Goal: Information Seeking & Learning: Find specific fact

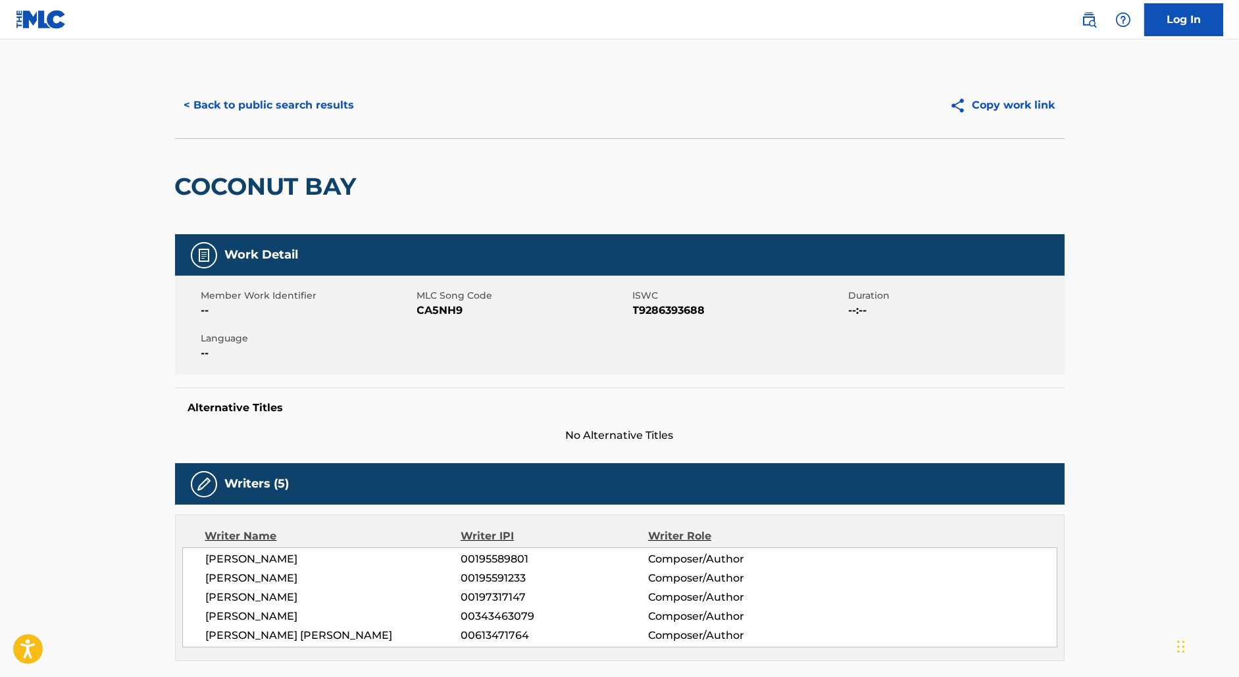
click at [257, 96] on button "< Back to public search results" at bounding box center [269, 105] width 189 height 33
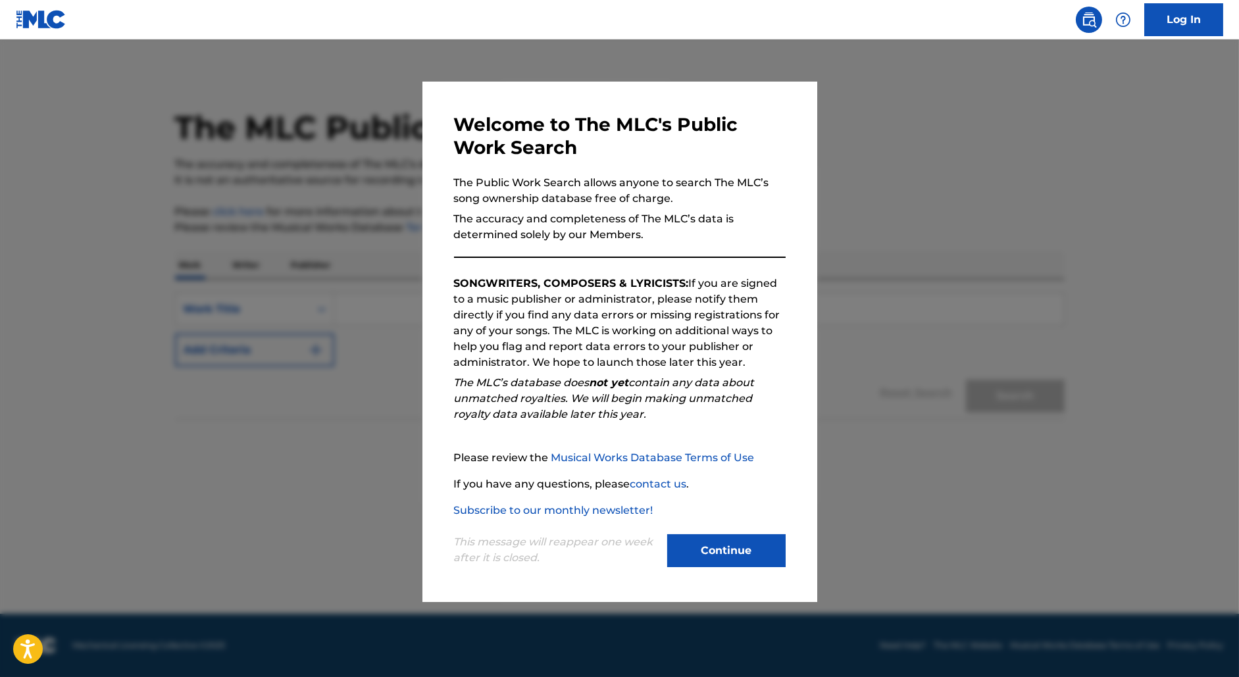
click at [326, 259] on div at bounding box center [619, 377] width 1239 height 677
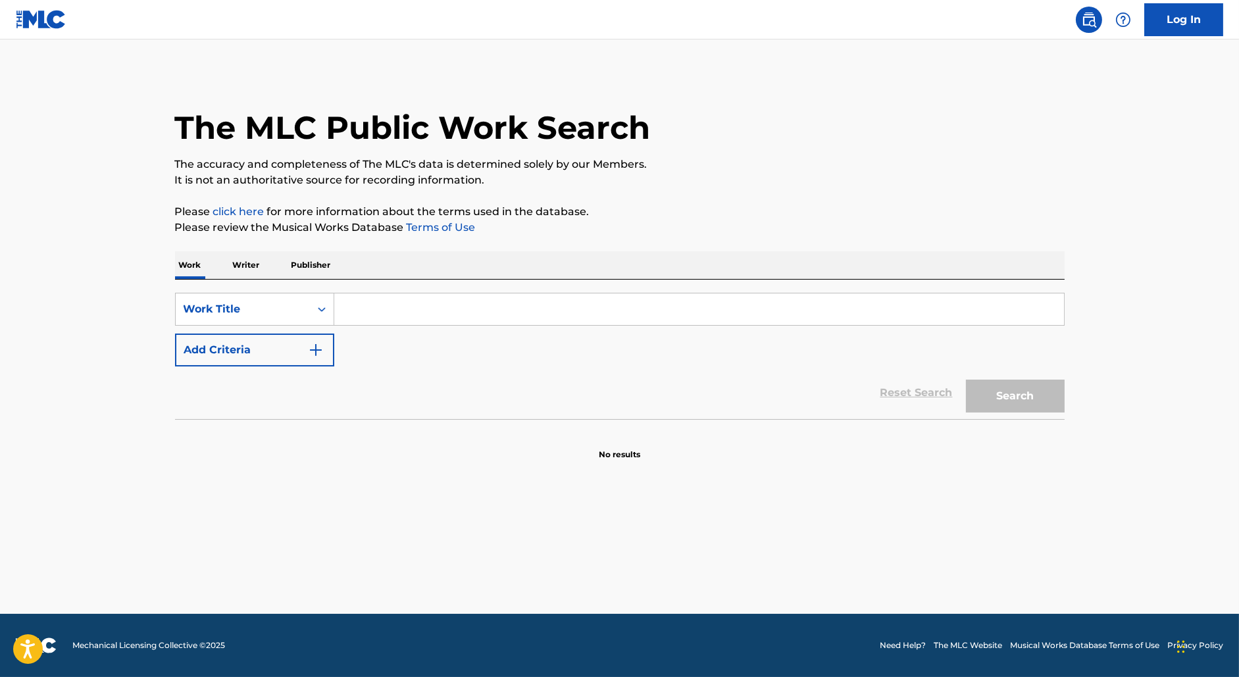
click at [233, 342] on button "Add Criteria" at bounding box center [254, 350] width 159 height 33
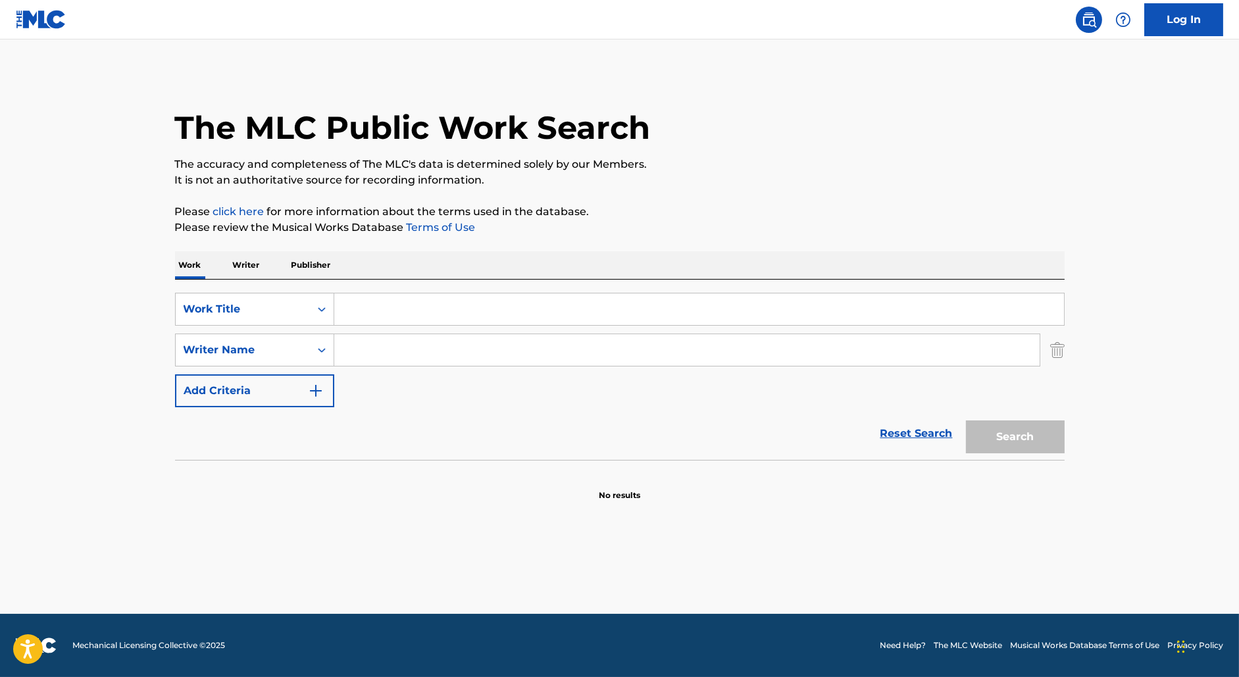
click at [388, 314] on input "Search Form" at bounding box center [699, 309] width 730 height 32
paste input "[PERSON_NAME]"
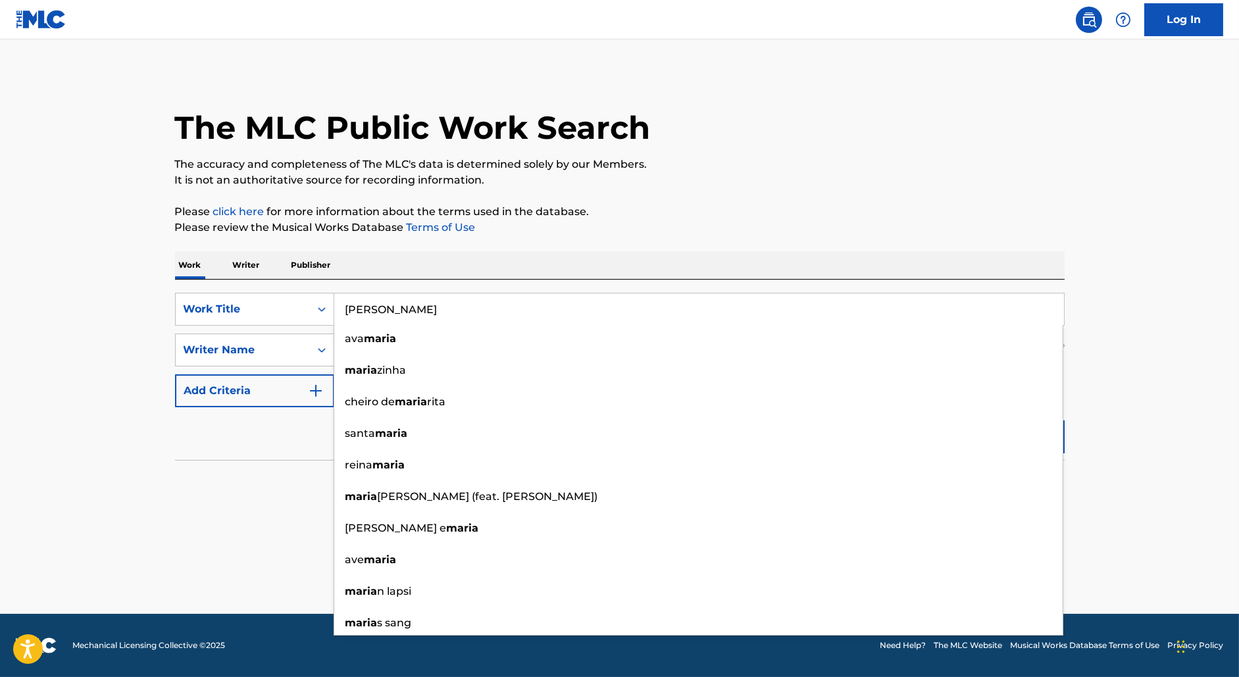
type input "[PERSON_NAME]"
click at [491, 222] on p "Please review the Musical Works Database Terms of Use" at bounding box center [619, 228] width 889 height 16
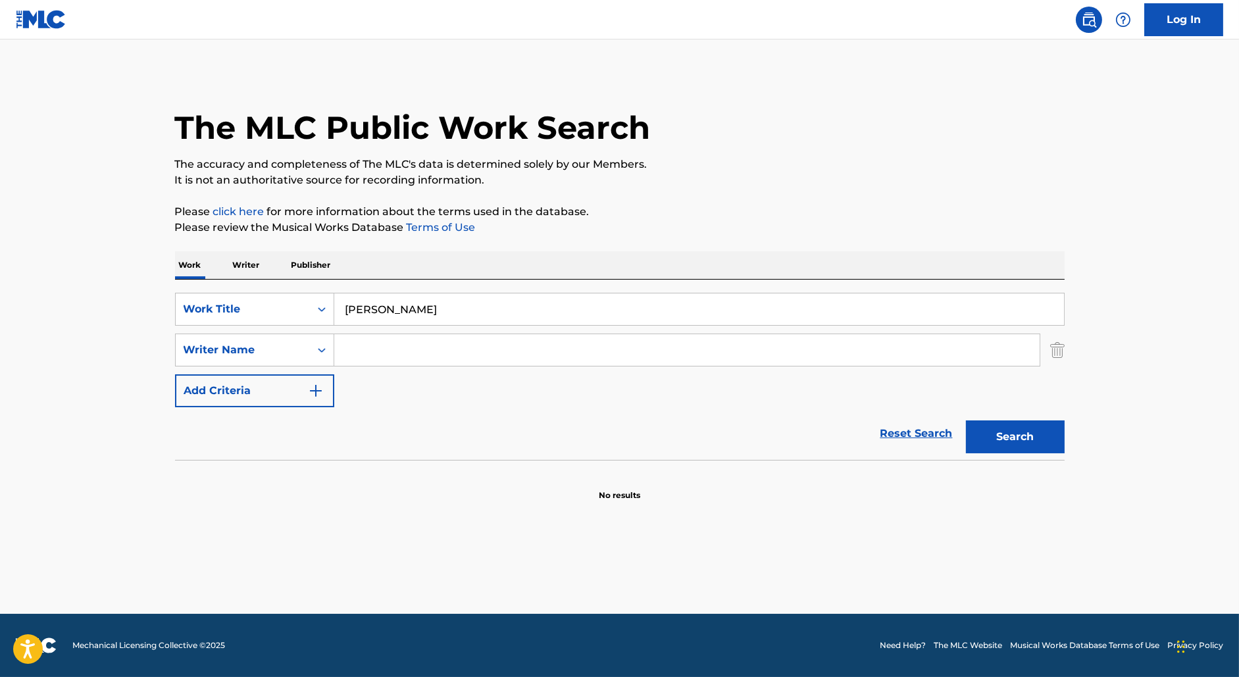
click at [442, 328] on div "SearchWithCriteria7bc1445d-91ae-4255-bc1b-09281b6e9bbd Work Title [PERSON_NAME]…" at bounding box center [619, 350] width 889 height 114
click at [403, 364] on input "Search Form" at bounding box center [686, 350] width 705 height 32
type input "[PERSON_NAME]"
click at [966, 420] on button "Search" at bounding box center [1015, 436] width 99 height 33
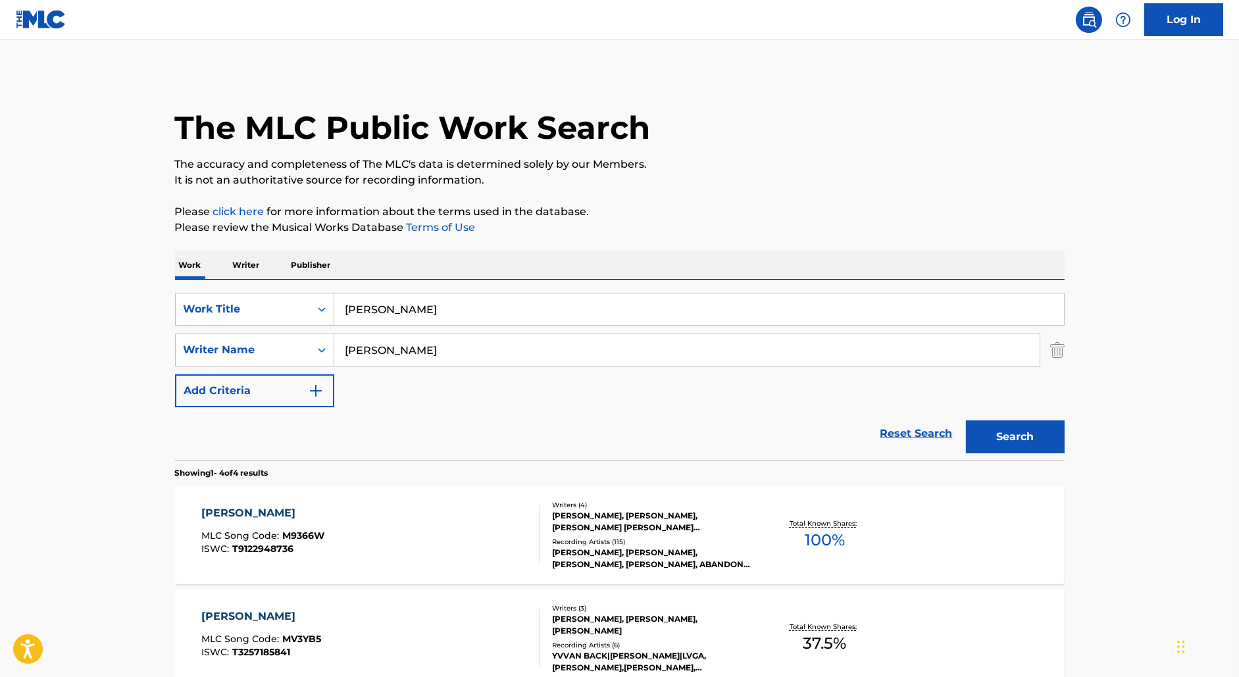
click at [388, 524] on div "[PERSON_NAME] MLC Song Code : M9366W ISWC : T9122948736" at bounding box center [370, 534] width 338 height 59
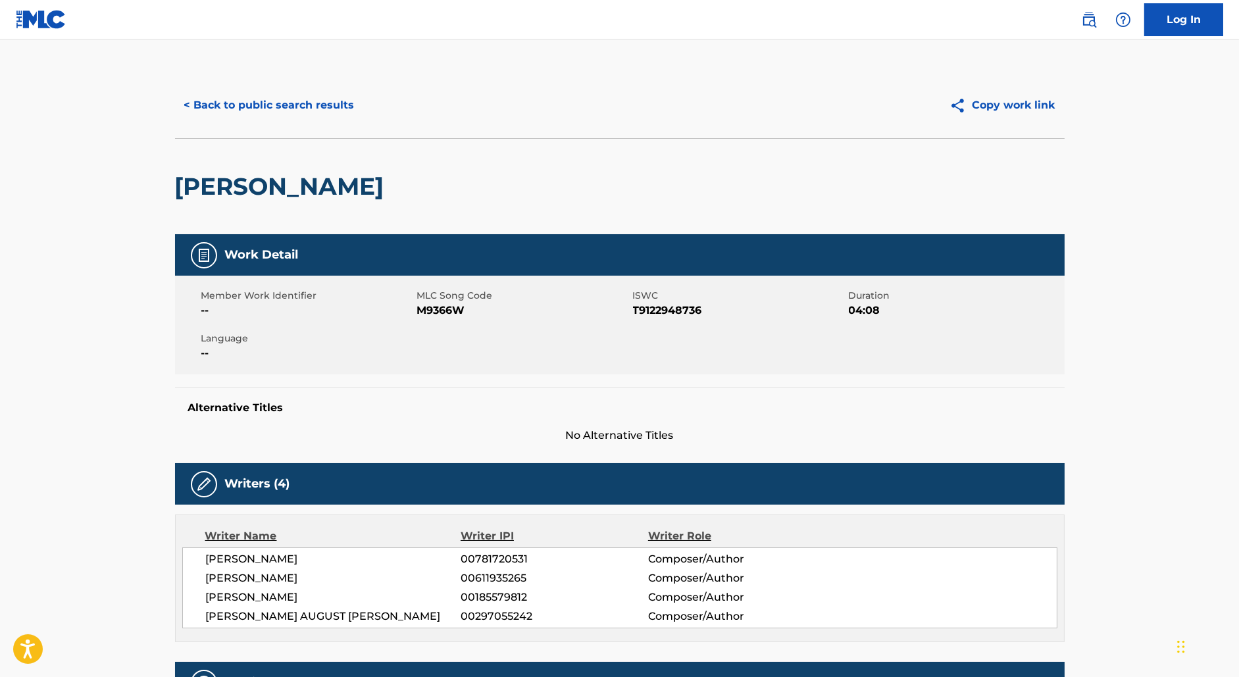
click at [667, 311] on span "T9122948736" at bounding box center [739, 311] width 212 height 16
click at [451, 311] on span "M9366W" at bounding box center [523, 311] width 212 height 16
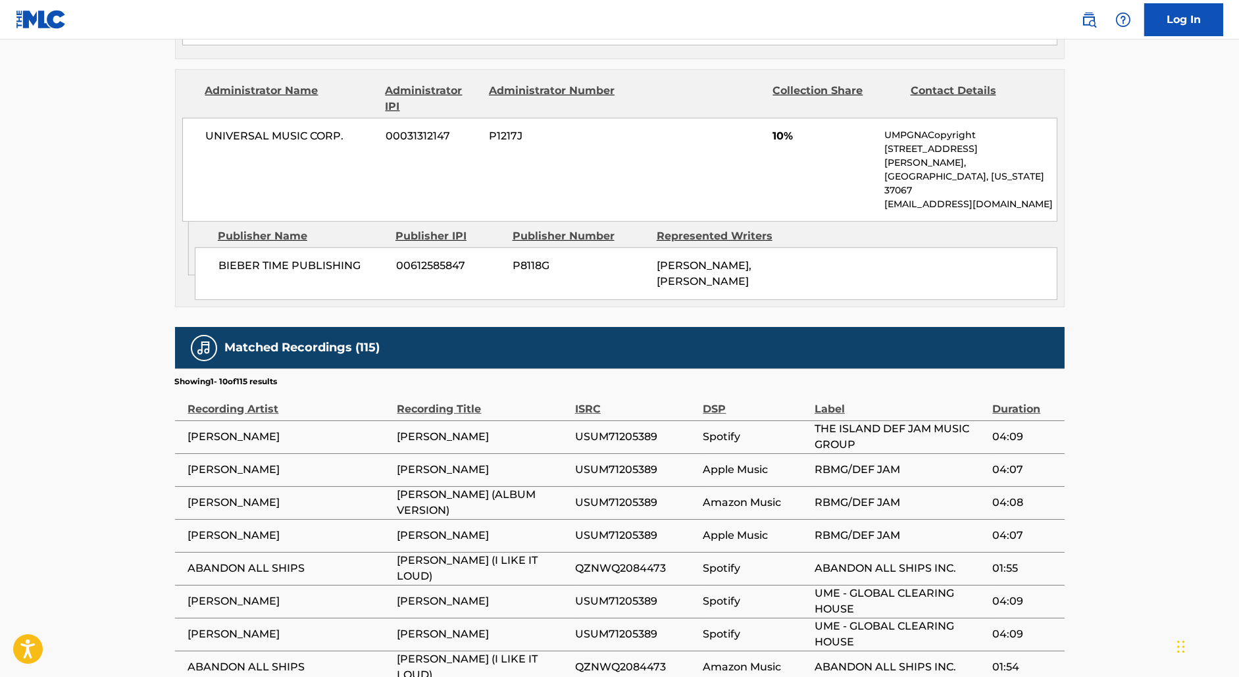
scroll to position [1295, 0]
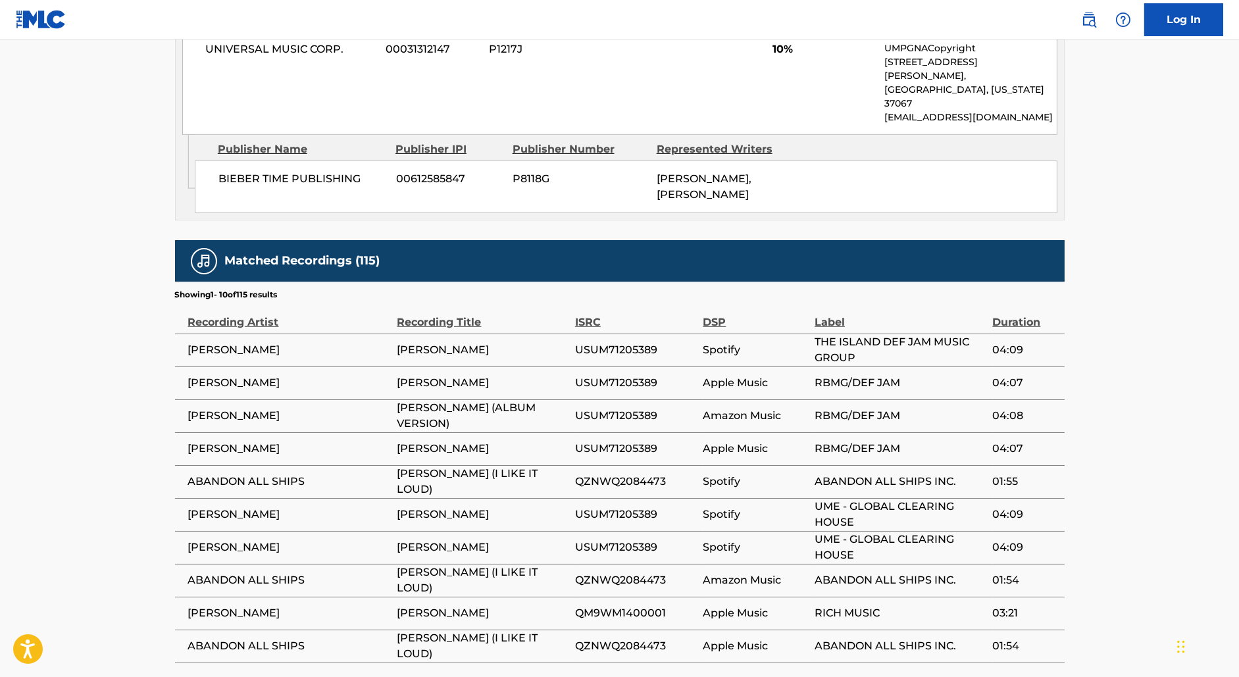
click at [625, 342] on span "USUM71205389" at bounding box center [636, 350] width 122 height 16
click at [627, 474] on span "QZNWQ2084473" at bounding box center [636, 482] width 122 height 16
click at [613, 507] on span "USUM71205389" at bounding box center [636, 515] width 122 height 16
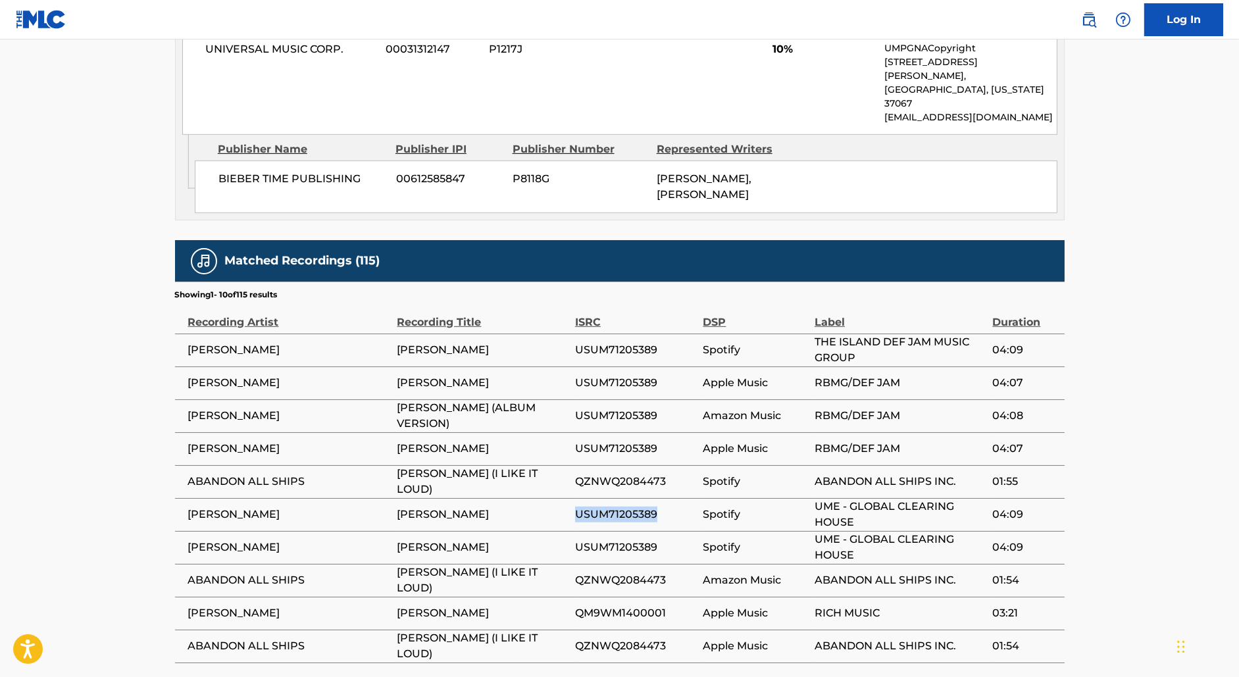
click at [613, 507] on span "USUM71205389" at bounding box center [636, 515] width 122 height 16
click at [640, 605] on span "QM9WM1400001" at bounding box center [636, 613] width 122 height 16
copy span "QM9WM1400001"
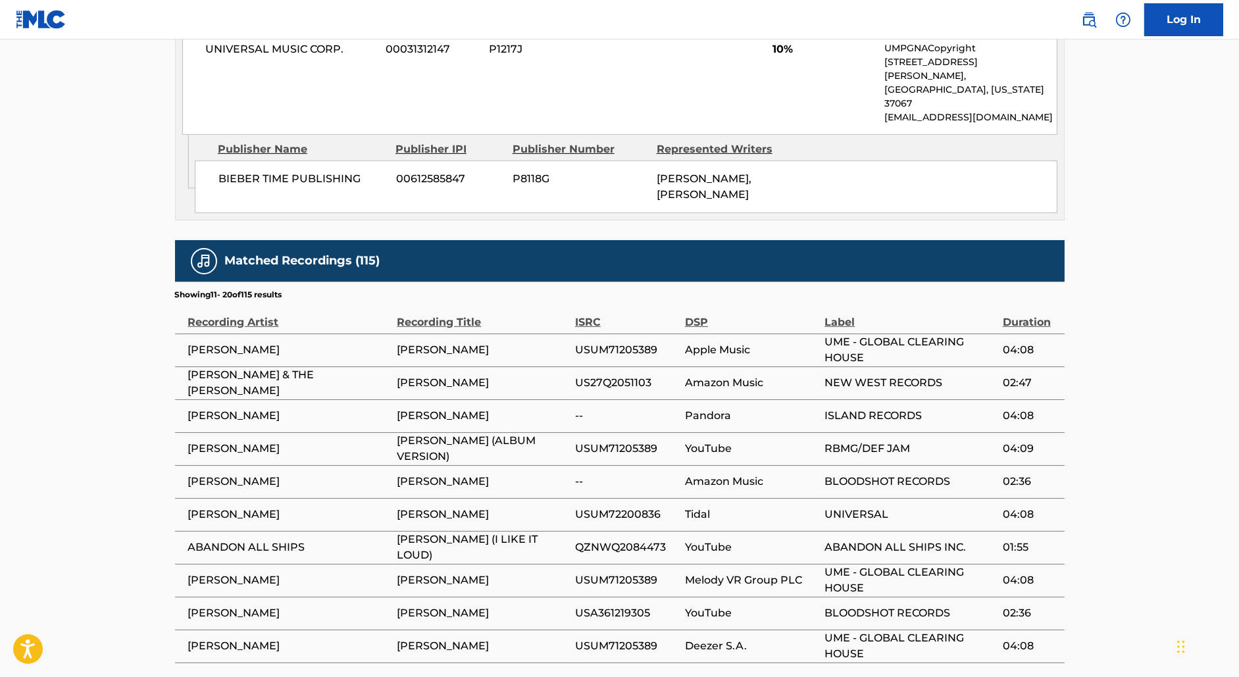
click at [633, 375] on span "US27Q2051103" at bounding box center [626, 383] width 103 height 16
copy span "US27Q2051103"
click at [625, 507] on span "USUM72200836" at bounding box center [626, 515] width 103 height 16
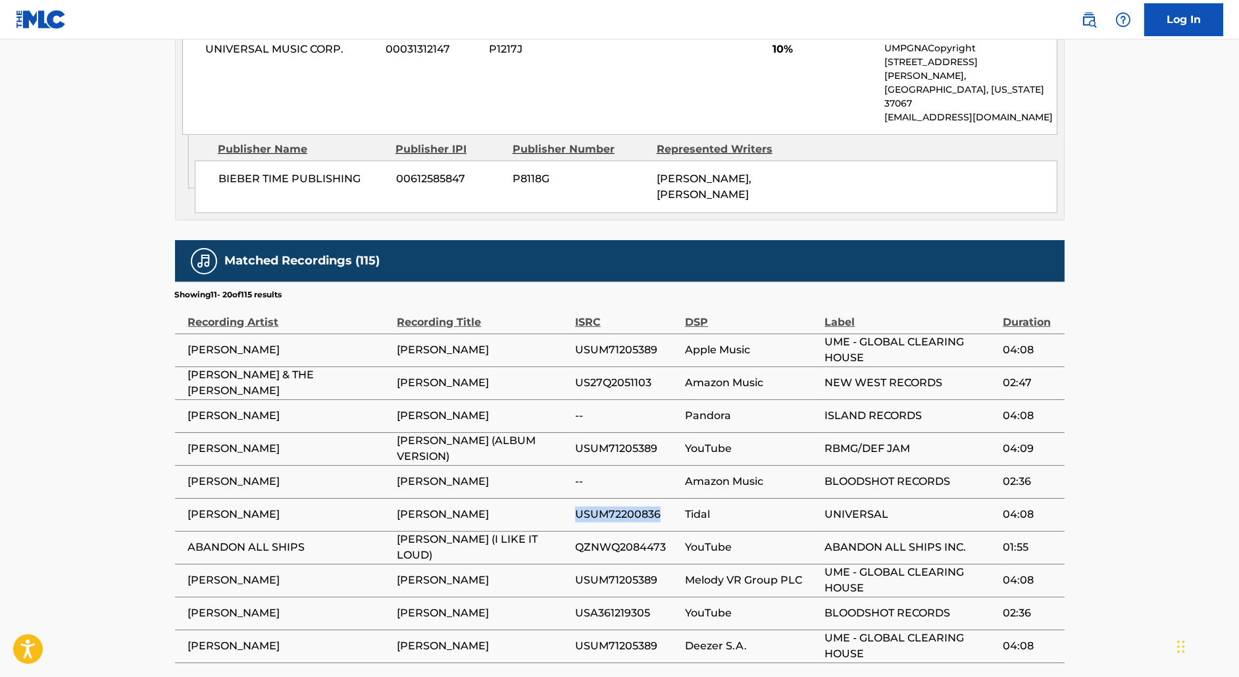
copy span "USUM72200836"
click at [616, 539] on span "QZNWQ2084473" at bounding box center [626, 547] width 103 height 16
copy span "QZNWQ2084473"
click at [604, 605] on span "USA361219305" at bounding box center [626, 613] width 103 height 16
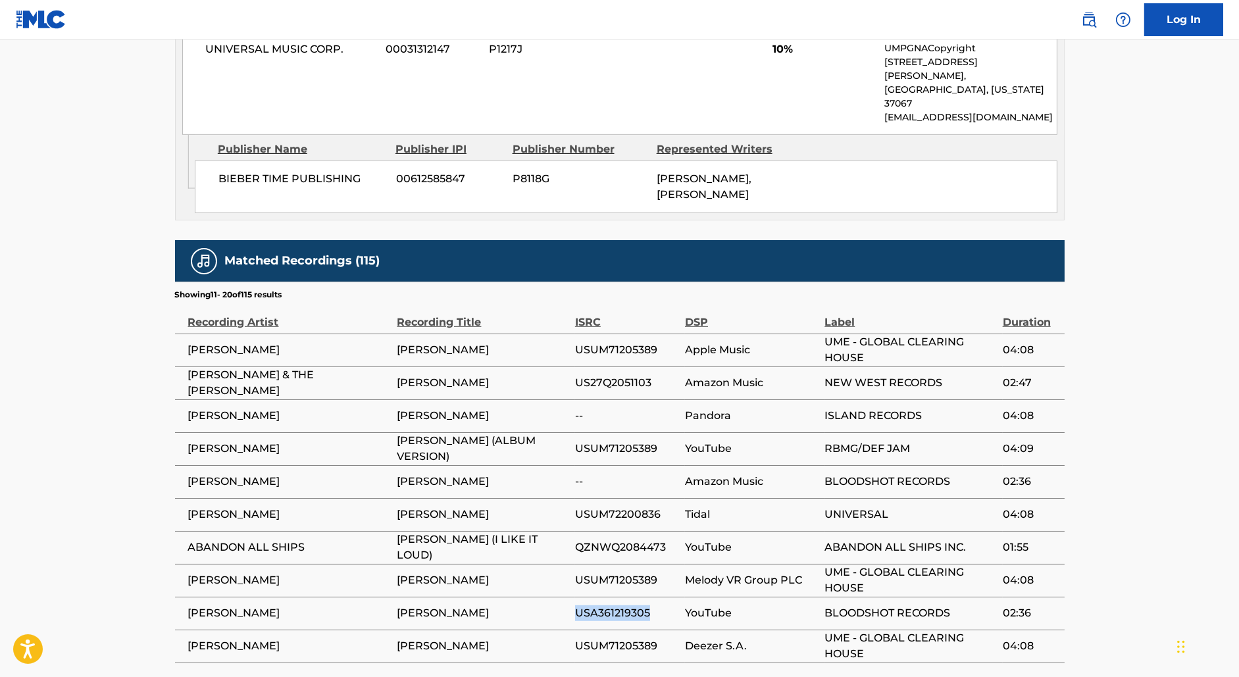
click at [604, 605] on span "USA361219305" at bounding box center [626, 613] width 103 height 16
copy span "USA361219305"
